Goal: Communication & Community: Answer question/provide support

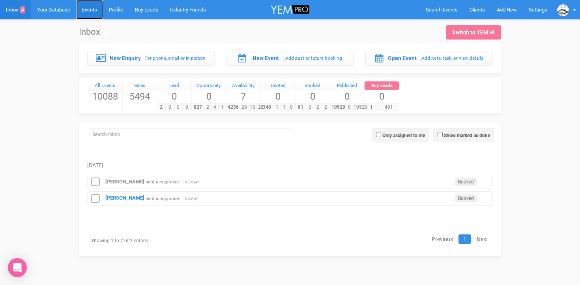
click at [97, 15] on link "Events" at bounding box center [89, 9] width 27 height 19
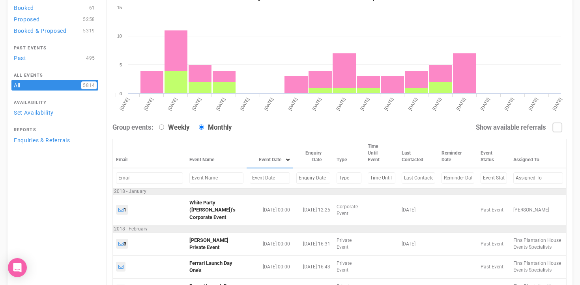
scroll to position [85, 0]
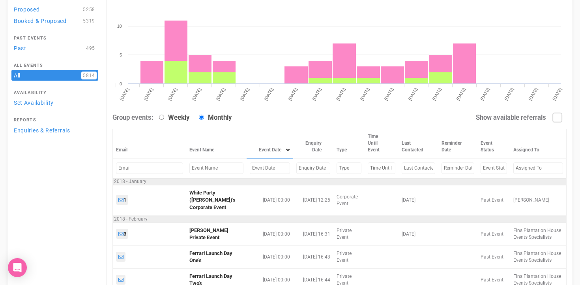
click at [250, 168] on input "text" at bounding box center [270, 167] width 40 height 11
click at [205, 170] on input "text" at bounding box center [216, 167] width 54 height 11
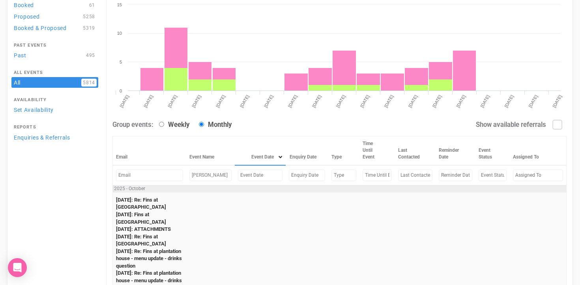
scroll to position [0, 0]
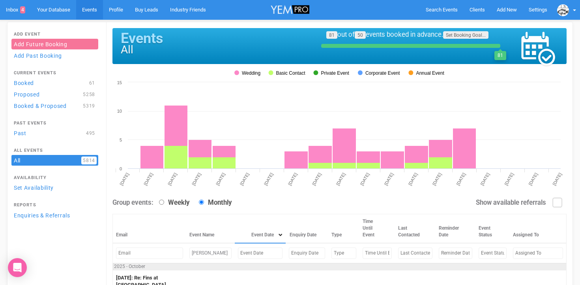
click at [210, 253] on input "edwina" at bounding box center [210, 252] width 42 height 11
type input "e"
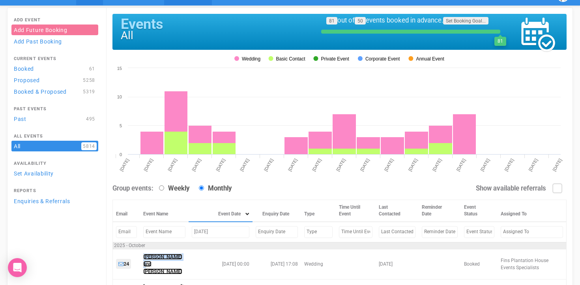
scroll to position [4, 0]
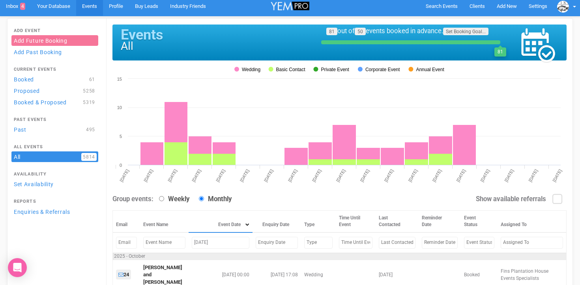
click at [208, 242] on input "october 5, 2025" at bounding box center [221, 241] width 58 height 11
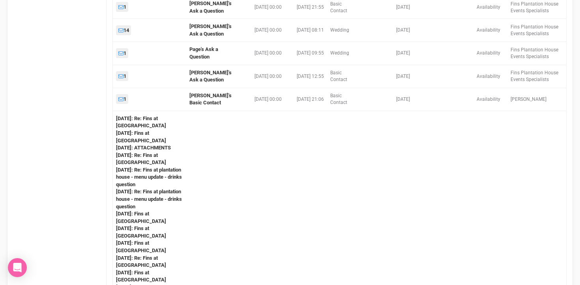
scroll to position [389, 0]
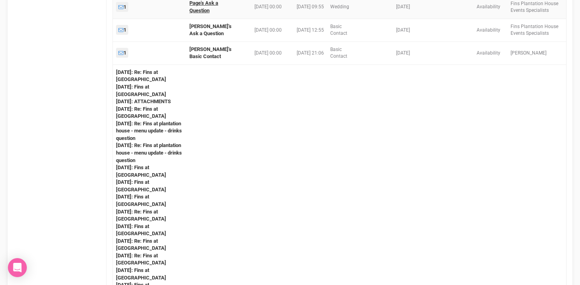
type input "october 4, 2025"
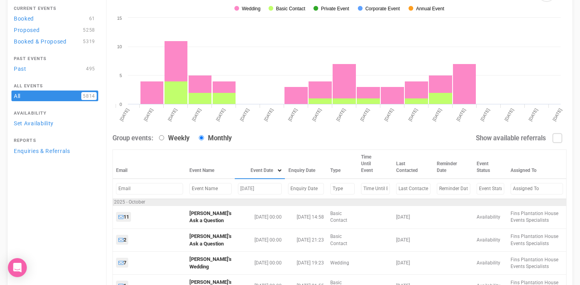
scroll to position [0, 0]
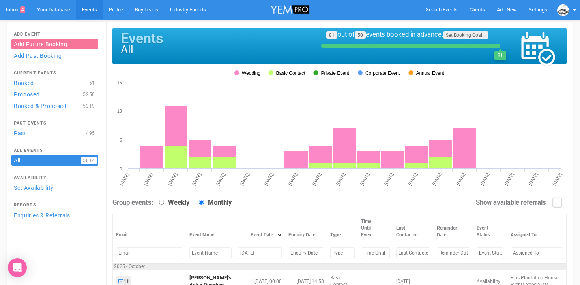
drag, startPoint x: 269, startPoint y: 253, endPoint x: 223, endPoint y: 251, distance: 45.9
click at [223, 251] on tr "october 4, 2025" at bounding box center [340, 253] width 454 height 20
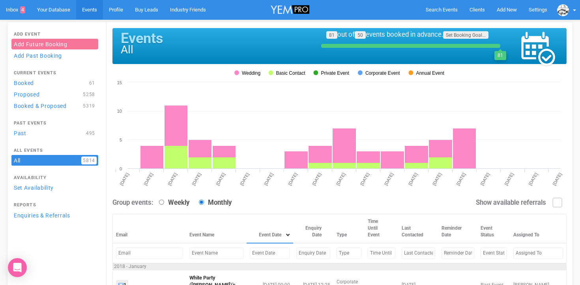
click at [203, 252] on input "text" at bounding box center [216, 252] width 54 height 11
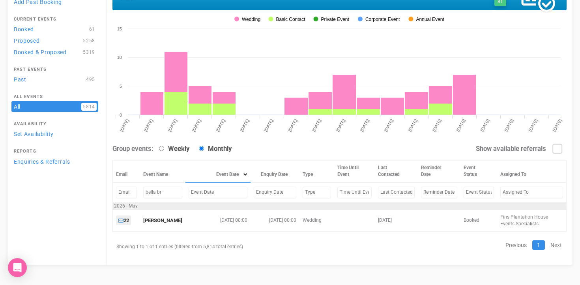
scroll to position [54, 0]
type input "bella broo"
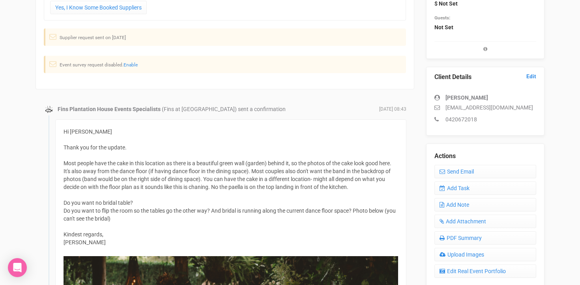
scroll to position [144, 0]
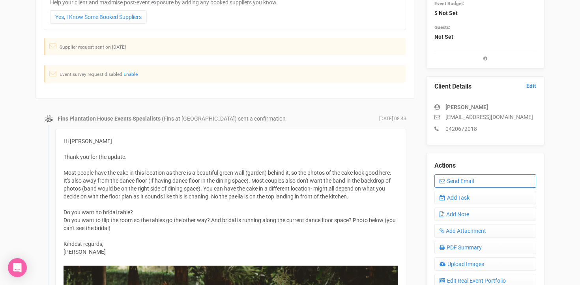
click at [461, 181] on link "Send Email" at bounding box center [486, 180] width 102 height 13
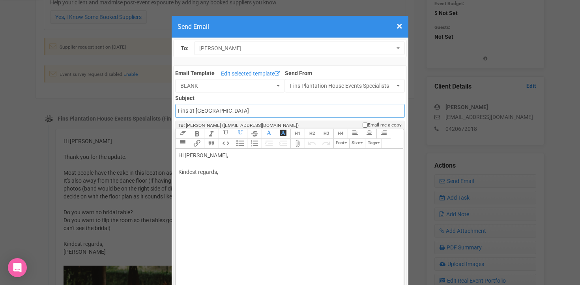
click at [248, 111] on input "Fins at plantation house" at bounding box center [289, 111] width 229 height 14
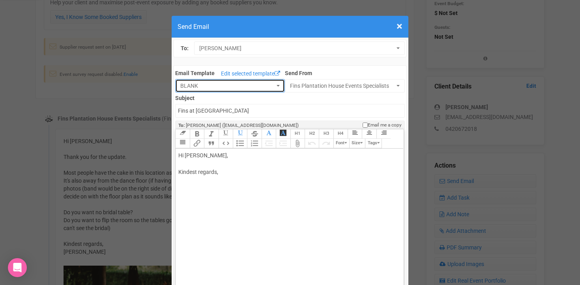
click at [240, 87] on span "BLANK" at bounding box center [227, 86] width 94 height 8
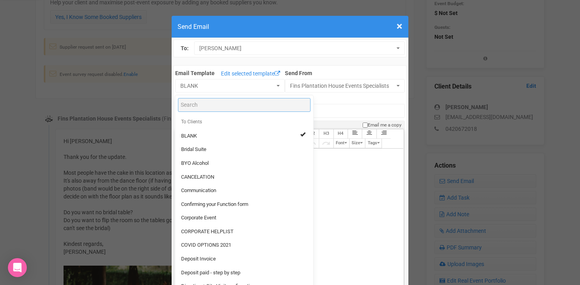
click at [228, 107] on input "Search" at bounding box center [244, 105] width 133 height 14
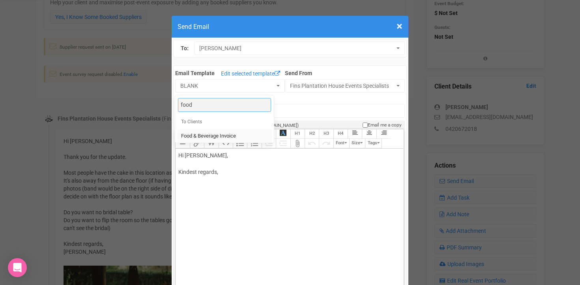
type input "food"
click at [208, 137] on span "Food & Beverage Invoice" at bounding box center [208, 135] width 55 height 7
select select "327134"
type input "Fins Plantation House: Food & Beverage Invoice"
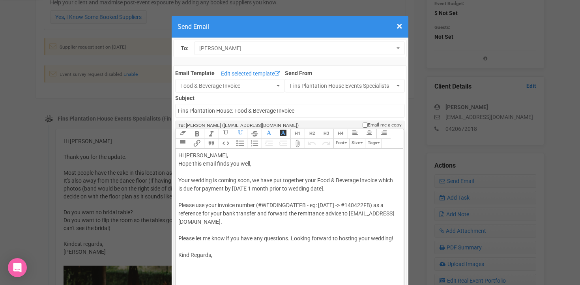
click at [178, 163] on trix-editor "Hi Edwina McCarthy, Hope this email finds you well, Your wedding is coming soon…" at bounding box center [290, 233] width 228 height 171
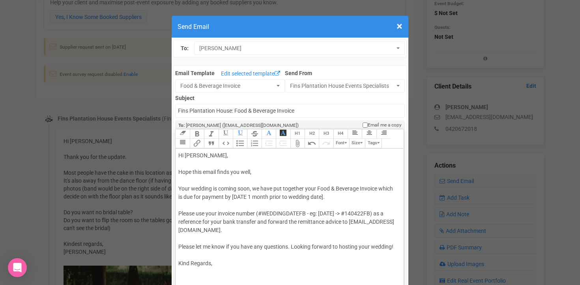
drag, startPoint x: 204, startPoint y: 155, endPoint x: 229, endPoint y: 154, distance: 24.5
click at [229, 154] on div "Hi Edwina McCarthy, Hope this email finds you well, Your wedding is coming soon…" at bounding box center [287, 209] width 219 height 116
click at [254, 172] on div "Hi Edwina, Hope this email finds you well, Your wedding is coming soon, we have…" at bounding box center [287, 209] width 219 height 116
drag, startPoint x: 219, startPoint y: 189, endPoint x: 251, endPoint y: 187, distance: 31.2
click at [251, 187] on div "Hi Edwina, Hope this email finds you well. Your wedding is coming soon, we have…" at bounding box center [287, 209] width 219 height 116
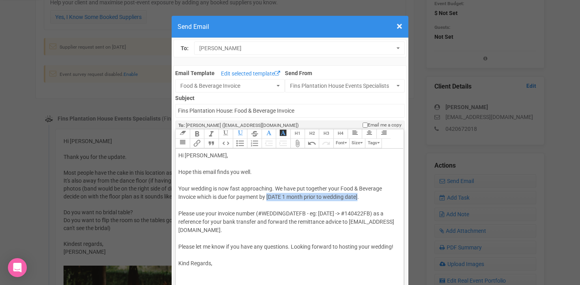
drag, startPoint x: 268, startPoint y: 197, endPoint x: 359, endPoint y: 198, distance: 91.6
click at [359, 198] on div "Hi Edwina, Hope this email finds you well. Your wedding is now fast approaching…" at bounding box center [287, 209] width 219 height 116
drag, startPoint x: 264, startPoint y: 213, endPoint x: 307, endPoint y: 213, distance: 43.0
click at [307, 213] on div "Hi Edwina, Hope this email finds you well. Your wedding is now fast approaching…" at bounding box center [287, 209] width 219 height 116
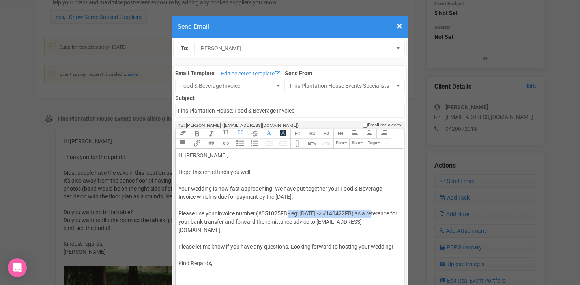
drag, startPoint x: 290, startPoint y: 213, endPoint x: 373, endPoint y: 211, distance: 83.7
click at [373, 211] on div "Hi Edwina, Hope this email finds you well. Your wedding is now fast approaching…" at bounding box center [287, 209] width 219 height 116
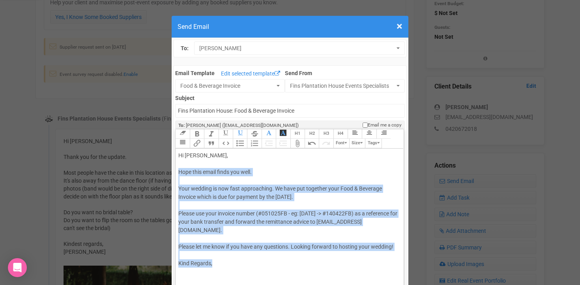
drag, startPoint x: 178, startPoint y: 173, endPoint x: 275, endPoint y: 262, distance: 132.1
click at [275, 262] on trix-editor "Hi Edwina, Hope this email finds you well. Your wedding is now fast approaching…" at bounding box center [290, 233] width 228 height 171
paste trix-editor "<span style="background-color: rgb(255, 255, 255); font-family: Roboto, Helveti…"
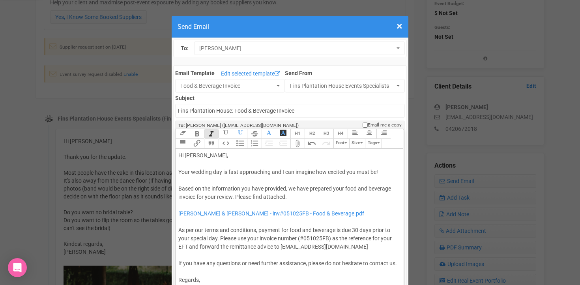
click at [178, 171] on trix-editor "Hi Edwina, Your wedding day is fast approaching and I can imagine how excited y…" at bounding box center [290, 233] width 228 height 171
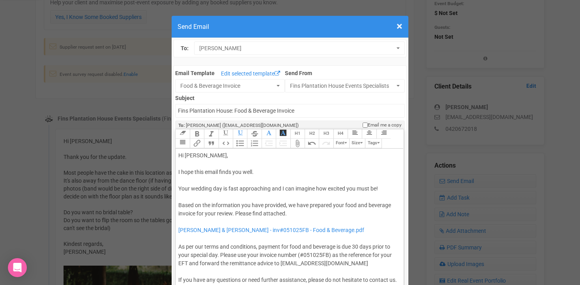
click at [212, 204] on span "Your wedding day is fast approaching and I can imagine how excited you must be!…" at bounding box center [284, 200] width 213 height 31
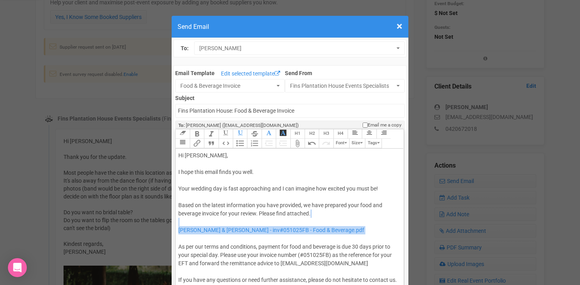
drag, startPoint x: 180, startPoint y: 222, endPoint x: 309, endPoint y: 237, distance: 129.9
click at [309, 237] on div "Hi Edwina, I hope this email finds you well. Your wedding day is fast approachi…" at bounding box center [287, 238] width 219 height 174
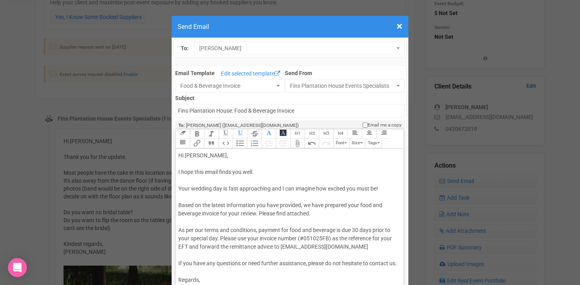
click at [311, 238] on span "Your wedding day is fast approaching and I can imagine how excited you must be!…" at bounding box center [287, 242] width 219 height 114
type trix-editor "<div>Hi Edwina,<br><br>I hope this email finds you well.<br><br><span style="ba…"
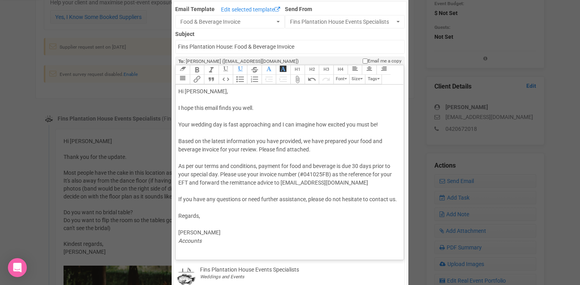
scroll to position [68, 0]
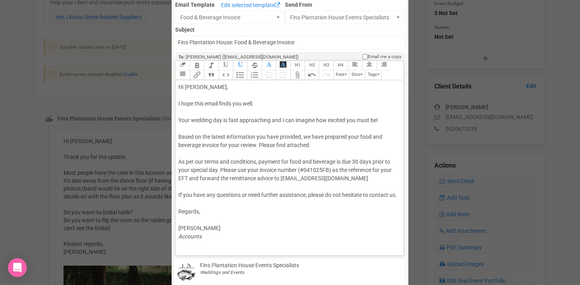
click at [185, 154] on div "Hi Edwina, I hope this email finds you well. Your wedding day is fast approachi…" at bounding box center [287, 161] width 219 height 157
click at [178, 42] on input "Fins Plantation House: Food & Beverage Invoice" at bounding box center [289, 43] width 229 height 14
click at [262, 42] on input "Accounts - Fins Plantation House: Food & Beverage Invoice" at bounding box center [289, 43] width 229 height 14
click at [278, 44] on input "Accounts - Fins Plantation House Food & Beverage Invoice" at bounding box center [289, 43] width 229 height 14
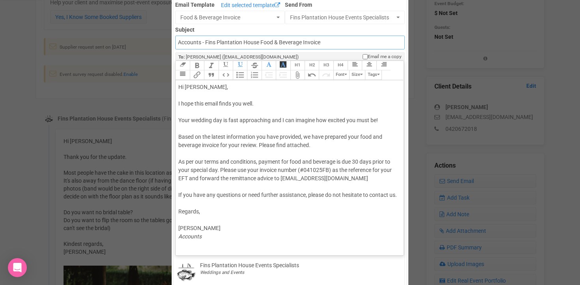
click at [260, 43] on input "Accounts - Fins Plantation House Food & Beverage Invoice" at bounding box center [289, 43] width 229 height 14
click at [324, 43] on input "Accounts - Fins Plantation House - Food & Beverage Invoice" at bounding box center [289, 43] width 229 height 14
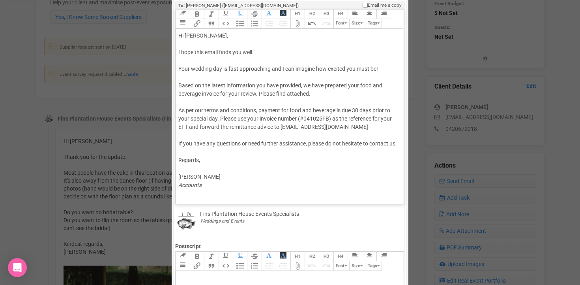
scroll to position [69, 0]
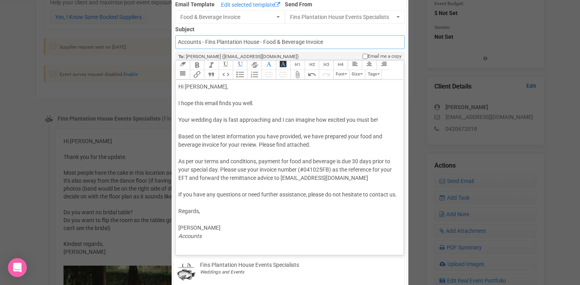
type input "Accounts - Fins Plantation House - Food & Beverage Invoice"
click at [191, 152] on div "Hi Edwina, I hope this email finds you well. Your wedding day is fast approachi…" at bounding box center [287, 160] width 219 height 157
click at [300, 77] on button "Attach Files" at bounding box center [297, 74] width 14 height 9
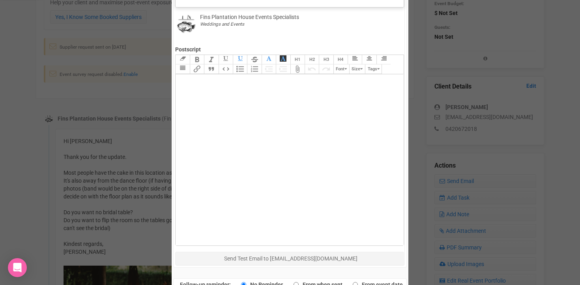
scroll to position [362, 0]
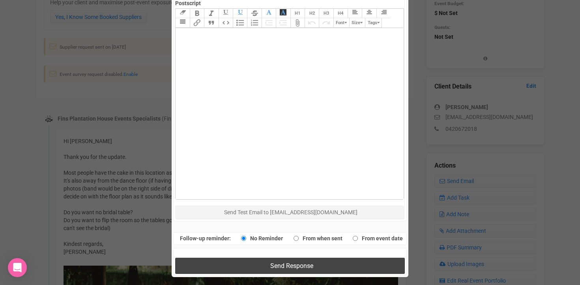
click at [274, 264] on span "Send Response" at bounding box center [291, 265] width 43 height 7
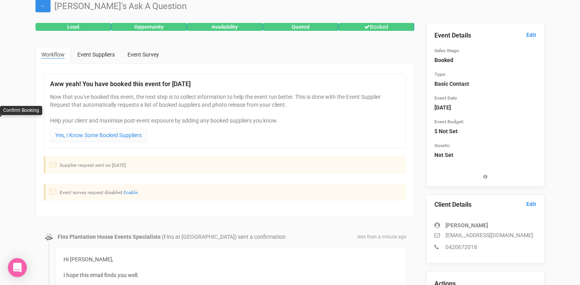
scroll to position [0, 0]
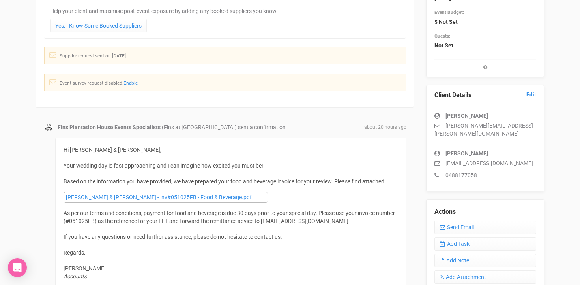
scroll to position [262, 0]
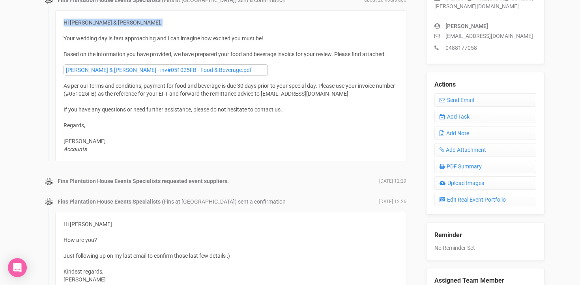
drag, startPoint x: 64, startPoint y: 23, endPoint x: 131, endPoint y: 29, distance: 67.4
click at [131, 29] on div "Hi Ellen & Chris, Your wedding day is fast approaching and I can imagine how ex…" at bounding box center [231, 86] width 335 height 134
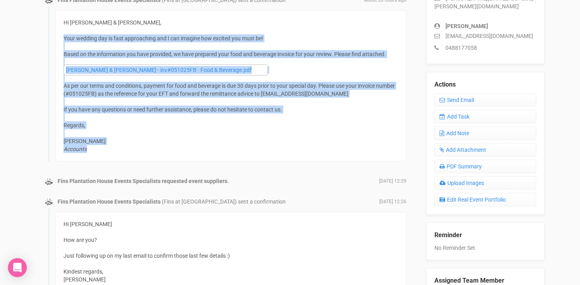
drag, startPoint x: 64, startPoint y: 38, endPoint x: 157, endPoint y: 152, distance: 146.6
click at [157, 152] on div "Hi Ellen & Chris, Your wedding day is fast approaching and I can imagine how ex…" at bounding box center [231, 86] width 335 height 134
copy div "Your wedding day is fast approaching and I can imagine how excited you must be!…"
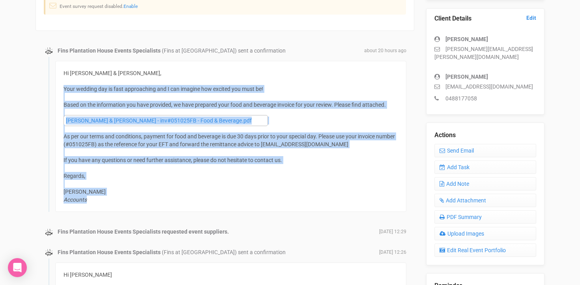
scroll to position [210, 0]
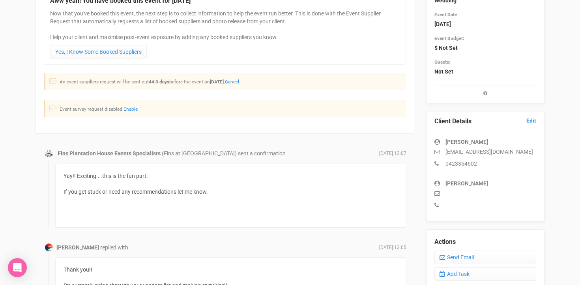
scroll to position [133, 0]
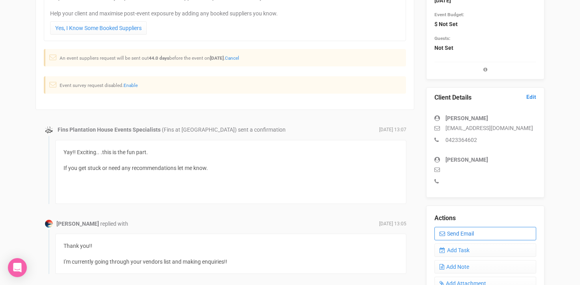
click at [466, 230] on link "Send Email" at bounding box center [486, 233] width 102 height 13
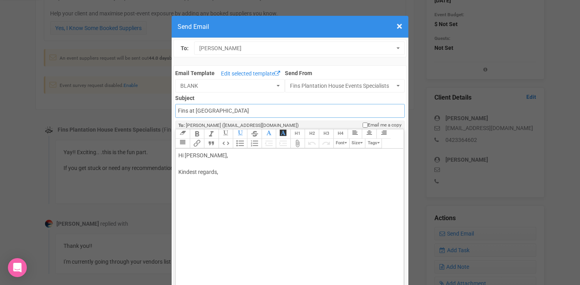
drag, startPoint x: 243, startPoint y: 112, endPoint x: 177, endPoint y: 111, distance: 66.3
click at [177, 111] on input "Fins at plantation house" at bounding box center [289, 111] width 229 height 14
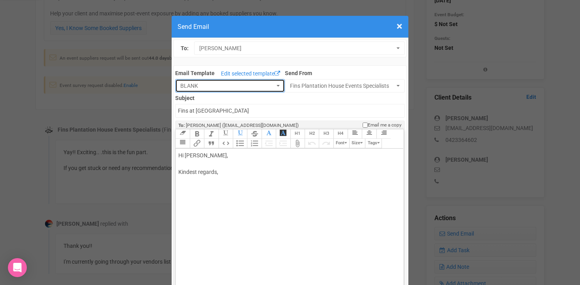
click at [205, 84] on span "BLANK" at bounding box center [227, 86] width 94 height 8
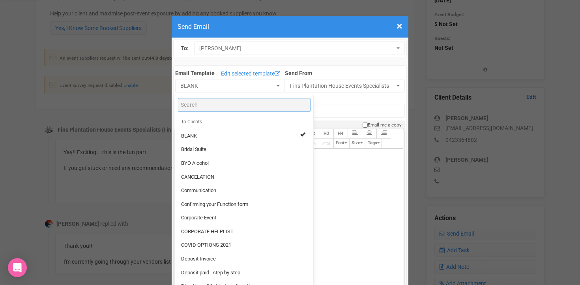
click at [198, 101] on input "Search" at bounding box center [244, 105] width 133 height 14
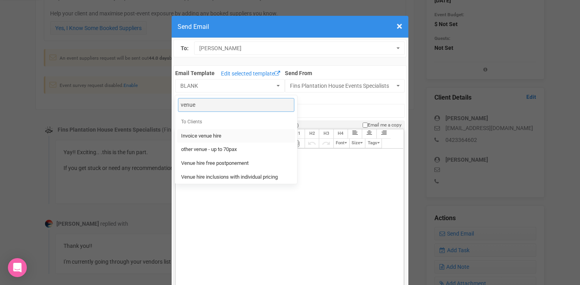
type input "venue"
click at [200, 136] on span "Invoice venue hire" at bounding box center [201, 135] width 40 height 7
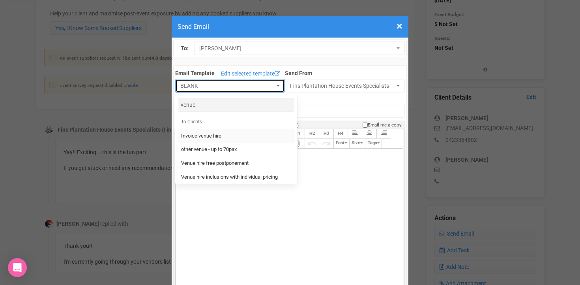
select select "91315"
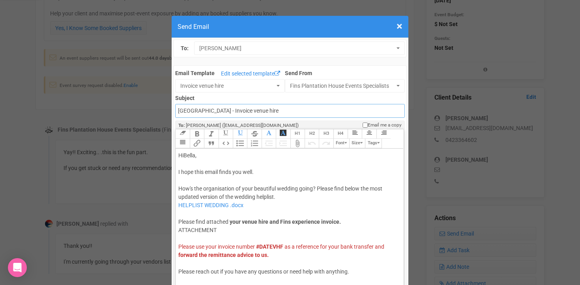
click at [179, 112] on input "Fins Plantation House - Invoice venue hire" at bounding box center [289, 111] width 229 height 14
click at [218, 111] on input "Accounts - Fins Plantation House - Invoice venue hire" at bounding box center [289, 111] width 229 height 14
drag, startPoint x: 307, startPoint y: 111, endPoint x: 264, endPoint y: 111, distance: 43.8
click at [264, 111] on input "Accounts - Fins Plantation House - Invoice venue hire" at bounding box center [289, 111] width 229 height 14
type input "Accounts - Fins Plantation House - Venue Hiring Fee"
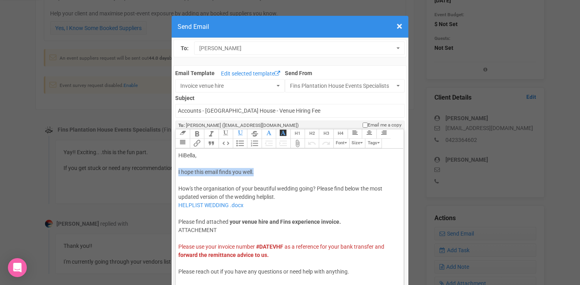
drag, startPoint x: 178, startPoint y: 172, endPoint x: 262, endPoint y: 169, distance: 83.7
click at [262, 169] on div "Hi Bella , I hope this email finds you well. How's the organisation of your bea…" at bounding box center [287, 221] width 219 height 141
click at [198, 155] on div "Hi Bella , I hope this email finds you well. How's the organisation of your bea…" at bounding box center [287, 221] width 219 height 141
click at [178, 170] on trix-editor "Hi Bella and Josh , I hope this email finds you well. How's the organisation of…" at bounding box center [290, 233] width 228 height 171
drag, startPoint x: 178, startPoint y: 172, endPoint x: 260, endPoint y: 172, distance: 82.1
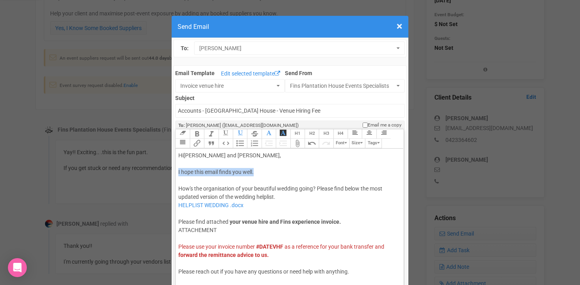
click at [260, 172] on trix-editor "Hi Bella and Josh , I hope this email finds you well. How's the organisation of…" at bounding box center [290, 233] width 228 height 171
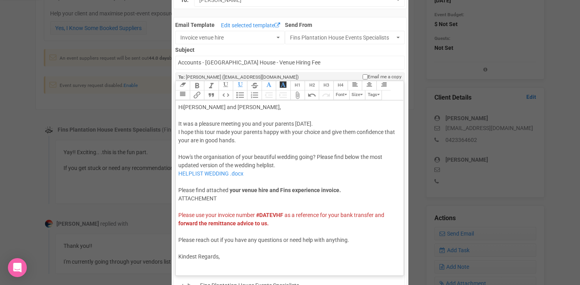
scroll to position [52, 0]
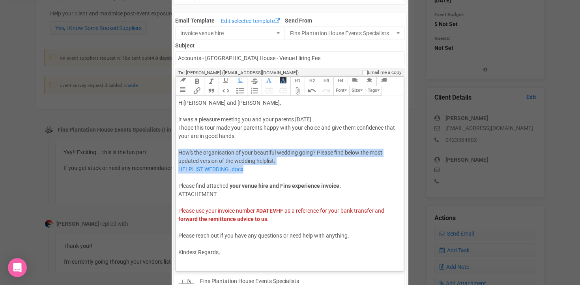
drag, startPoint x: 179, startPoint y: 152, endPoint x: 284, endPoint y: 171, distance: 107.1
click at [284, 171] on div "Hi Bella and Josh , It was a pleasure meeting you and your parents yesterday. I…" at bounding box center [287, 177] width 219 height 157
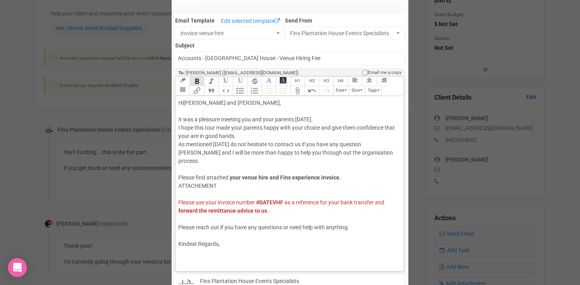
click at [178, 174] on span "Please find attached" at bounding box center [203, 177] width 50 height 6
drag, startPoint x: 178, startPoint y: 169, endPoint x: 225, endPoint y: 169, distance: 46.2
click at [225, 169] on div "Hi Bella and Josh , It was a pleasure meeting you and your parents yesterday. I…" at bounding box center [287, 173] width 219 height 149
paste trix-editor "<div><span style="background-color: rgb(255, 255, 255); font-family: Roboto, He…"
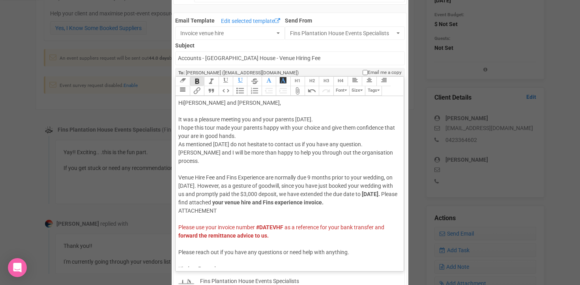
click at [178, 169] on trix-editor "Hi Bella and Josh , It was a pleasure meeting you and your parents yesterday. I…" at bounding box center [290, 181] width 228 height 171
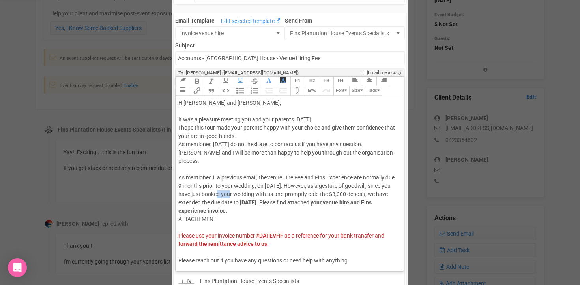
drag, startPoint x: 239, startPoint y: 187, endPoint x: 249, endPoint y: 187, distance: 9.9
click at [249, 187] on span "Venue Hire Fee and Fins Experience are normally due 9 months prior to your wedd…" at bounding box center [286, 189] width 216 height 31
click at [293, 185] on span "Venue Hire Fee and Fins Experience are normally due 9 months prior to your wedd…" at bounding box center [286, 189] width 216 height 31
click at [197, 195] on span "Venue Hire Fee and Fins Experience are normally due 9 months prior to your wedd…" at bounding box center [286, 189] width 216 height 31
drag, startPoint x: 296, startPoint y: 193, endPoint x: 316, endPoint y: 193, distance: 20.1
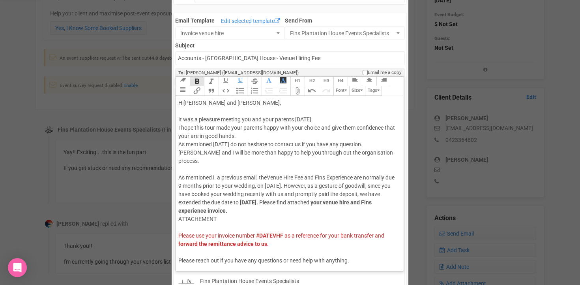
click at [258, 199] on strong "[DATE]." at bounding box center [249, 202] width 18 height 6
click at [337, 207] on strong "your venue hire and Fins experience invoice." at bounding box center [285, 210] width 111 height 6
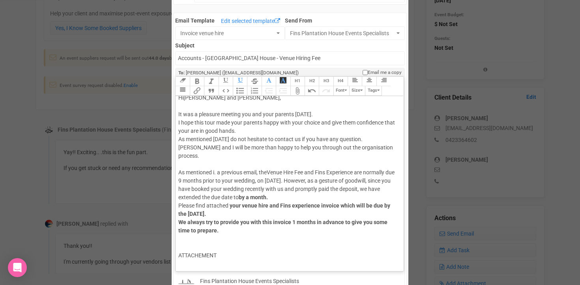
scroll to position [50, 0]
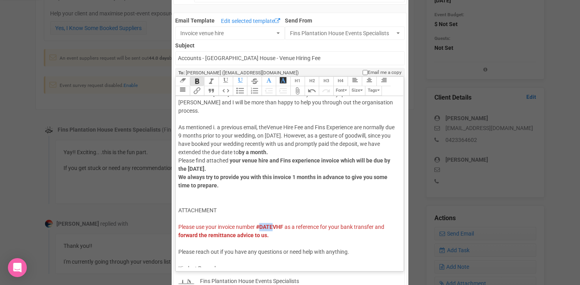
drag, startPoint x: 262, startPoint y: 219, endPoint x: 275, endPoint y: 219, distance: 13.0
click at [275, 223] on strong "#DATEVHF" at bounding box center [269, 226] width 27 height 6
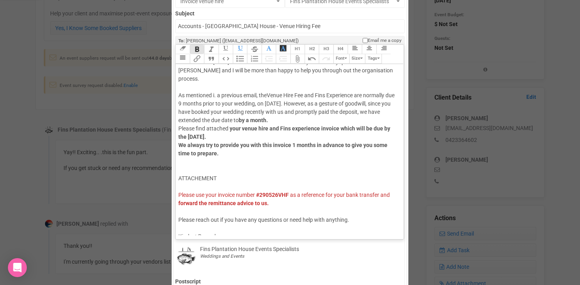
scroll to position [86, 0]
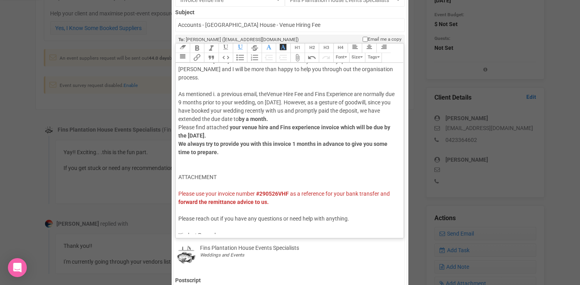
drag, startPoint x: 223, startPoint y: 229, endPoint x: 179, endPoint y: 103, distance: 133.2
click at [179, 103] on div "Hi Bella and Josh , It was a pleasure meeting you and your parents yesterday. I…" at bounding box center [287, 127] width 219 height 224
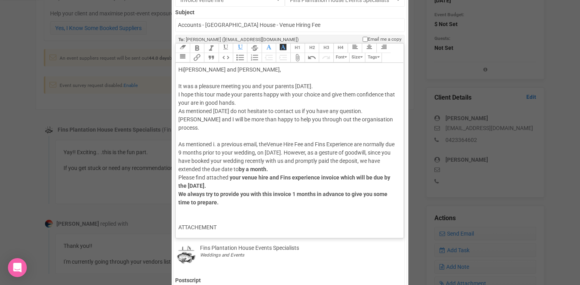
copy div "Hi Bella and Josh , It was a pleasure meeting you and your parents yesterday. I…"
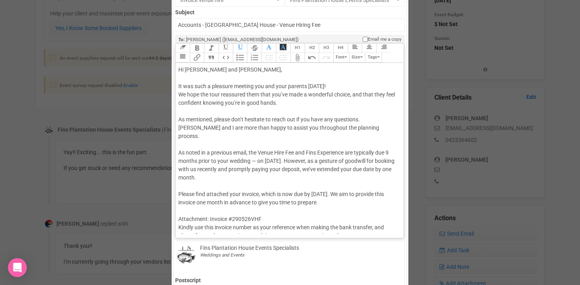
click at [282, 94] on div "Hi Bella and Josh, It was such a pleasure meeting you and your parents yesterda…" at bounding box center [287, 161] width 219 height 191
click at [358, 96] on div "Hi Bella and Josh, It was such a pleasure meeting you and your parents yesterda…" at bounding box center [287, 161] width 219 height 191
click at [245, 103] on div "Hi Bella and Josh, It was such a pleasure meeting you and your parents yesterda…" at bounding box center [287, 161] width 219 height 191
click at [242, 118] on div "Hi Bella and Josh, It was such a pleasure meeting you and your parents yesterda…" at bounding box center [287, 161] width 219 height 191
click at [256, 151] on div "Hi Bella and Josh, It was such a pleasure meeting you and your parents yesterda…" at bounding box center [287, 161] width 219 height 191
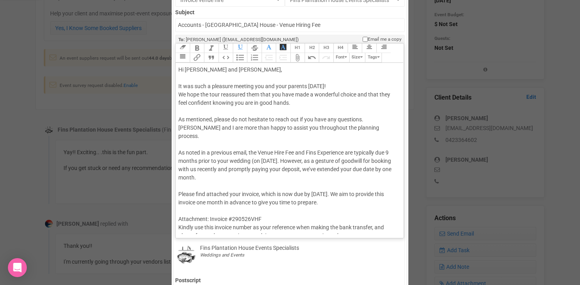
click at [304, 150] on div "Hi Bella and Josh, It was such a pleasure meeting you and your parents yesterda…" at bounding box center [287, 161] width 219 height 191
click at [339, 159] on div "Hi Bella and Josh, It was such a pleasure meeting you and your parents yesterda…" at bounding box center [287, 161] width 219 height 191
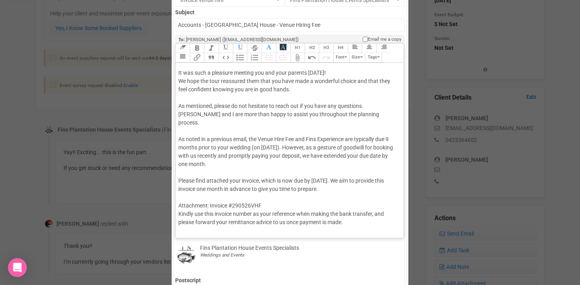
scroll to position [17, 0]
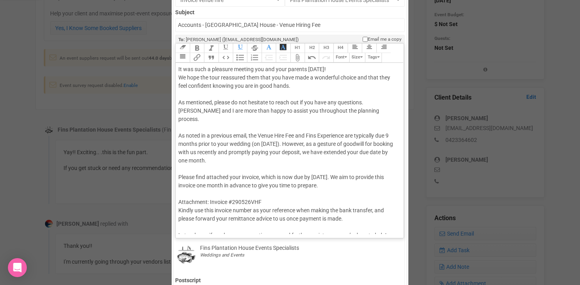
click at [217, 152] on div "Hi Bella and Josh, It was such a pleasure meeting you and your parents yesterda…" at bounding box center [287, 144] width 219 height 191
drag, startPoint x: 179, startPoint y: 194, endPoint x: 210, endPoint y: 195, distance: 30.8
click at [210, 195] on div "Hi Bella and Josh, It was such a pleasure meeting you and your parents yesterda…" at bounding box center [287, 144] width 219 height 191
drag, startPoint x: 199, startPoint y: 193, endPoint x: 172, endPoint y: 192, distance: 26.8
click at [172, 192] on div "To: Bella Brookes Bella Brookes Bella Brookes Email Template Edit selected temp…" at bounding box center [290, 252] width 237 height 601
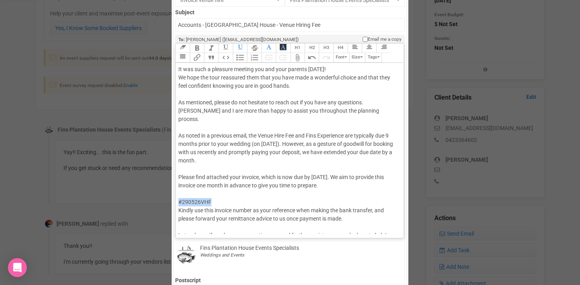
drag, startPoint x: 218, startPoint y: 193, endPoint x: 177, endPoint y: 193, distance: 40.6
click at [177, 193] on trix-editor "Hi Bella and Josh, It was such a pleasure meeting you and your parents yesterda…" at bounding box center [290, 148] width 228 height 171
click at [254, 201] on div "Hi Bella and Josh, It was such a pleasure meeting you and your parents yesterda…" at bounding box center [287, 144] width 219 height 191
paste trix-editor "<span style="background-color: rgb(255, 255, 255); font-family: Roboto, Helveti…"
drag, startPoint x: 335, startPoint y: 201, endPoint x: 198, endPoint y: 211, distance: 137.7
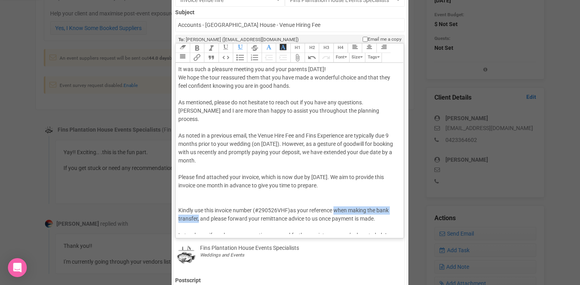
click at [198, 211] on div "Hi Bella and Josh, It was such a pleasure meeting you and your parents yesterda…" at bounding box center [287, 144] width 219 height 191
click at [351, 200] on div "Hi Bella and Josh, It was such a pleasure meeting you and your parents yesterda…" at bounding box center [287, 144] width 219 height 191
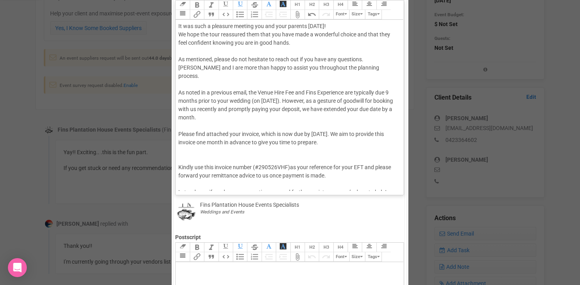
scroll to position [137, 0]
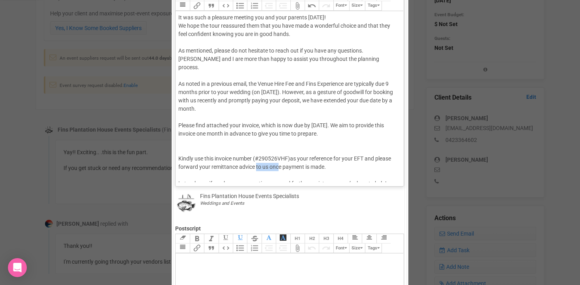
drag, startPoint x: 256, startPoint y: 159, endPoint x: 279, endPoint y: 159, distance: 22.5
click at [279, 159] on div "Hi Bella and Josh, It was such a pleasure meeting you and your parents yesterda…" at bounding box center [287, 92] width 219 height 191
click at [268, 159] on div "Hi Bella and Josh, It was such a pleasure meeting you and your parents yesterda…" at bounding box center [287, 92] width 219 height 191
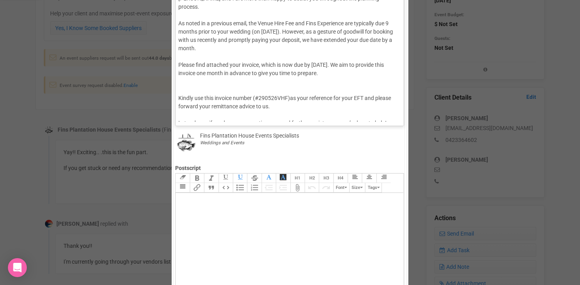
scroll to position [199, 0]
drag, startPoint x: 391, startPoint y: 114, endPoint x: 338, endPoint y: 114, distance: 52.9
click at [338, 114] on div "Hi Bella and Josh, It was such a pleasure meeting you and your parents yesterda…" at bounding box center [287, 31] width 219 height 191
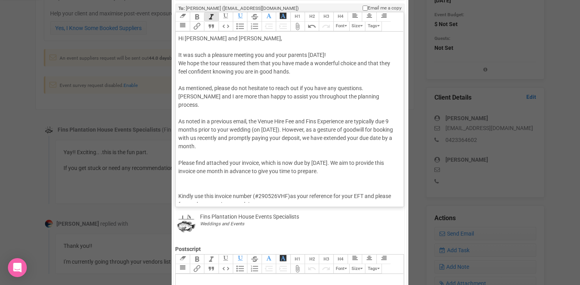
scroll to position [117, 0]
click at [190, 178] on div "Hi Bella and Josh, It was such a pleasure meeting you and your parents yesterda…" at bounding box center [287, 150] width 219 height 232
type trix-editor "<div>Hi Bella and Josh,<br><br>It was such a pleasure meeting you and your pare…"
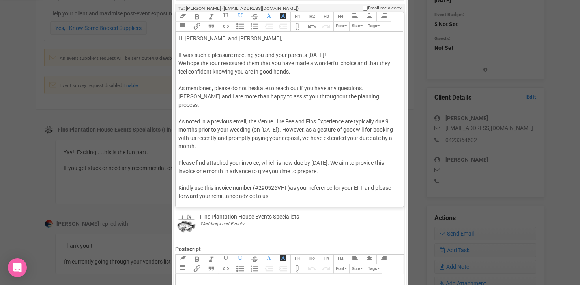
click at [298, 26] on button "Attach Files" at bounding box center [297, 26] width 14 height 9
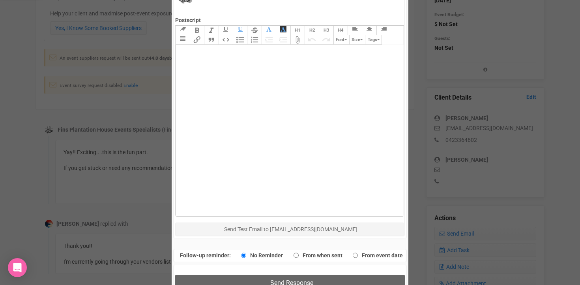
scroll to position [362, 0]
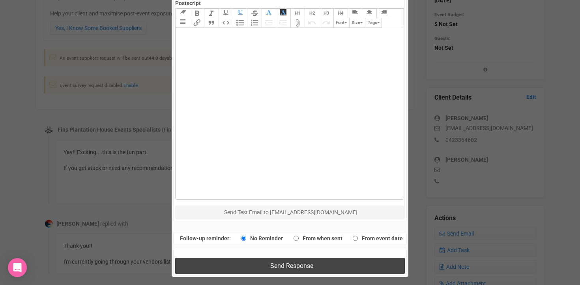
click at [272, 263] on span "Send Response" at bounding box center [291, 265] width 43 height 7
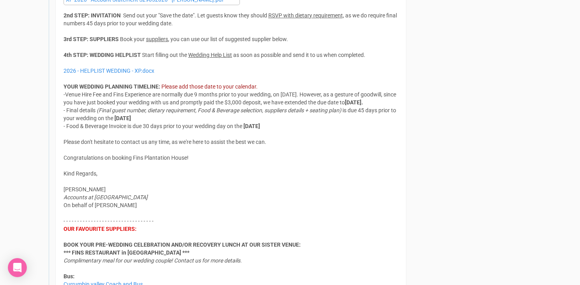
scroll to position [1120, 0]
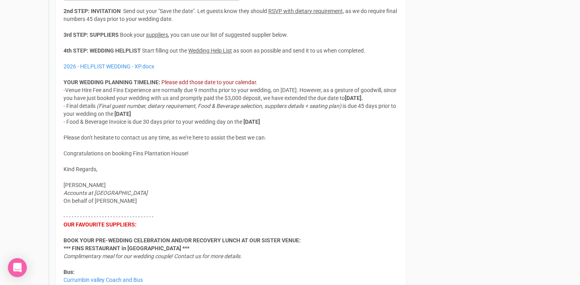
drag, startPoint x: 67, startPoint y: 98, endPoint x: 183, endPoint y: 114, distance: 117.4
click at [183, 114] on div "Hi [PERSON_NAME], Thank you for confirming your wedding with us! It'll be a ple…" at bounding box center [231, 153] width 335 height 434
copy div "Venue Hire Fee and Fins Experience are normally due 9 months prior to your wedd…"
